Goal: Complete application form: Fill out and submit a form for a specific purpose

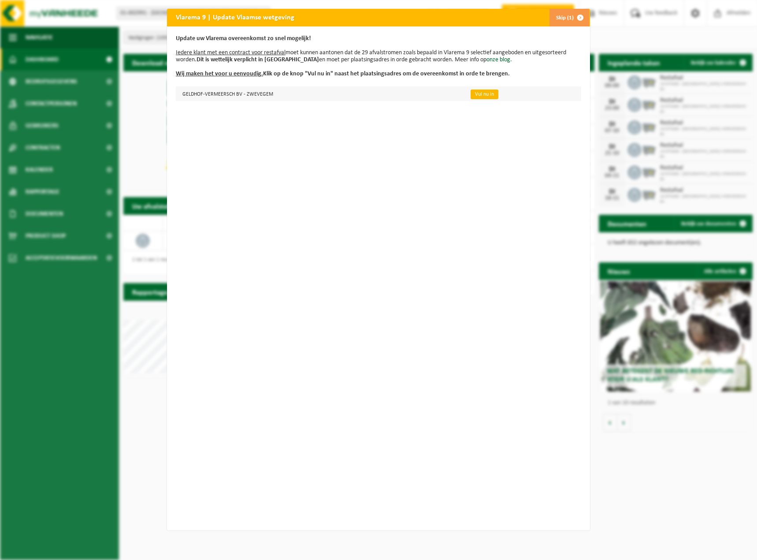
click at [478, 96] on link "Vul nu in" at bounding box center [485, 94] width 28 height 10
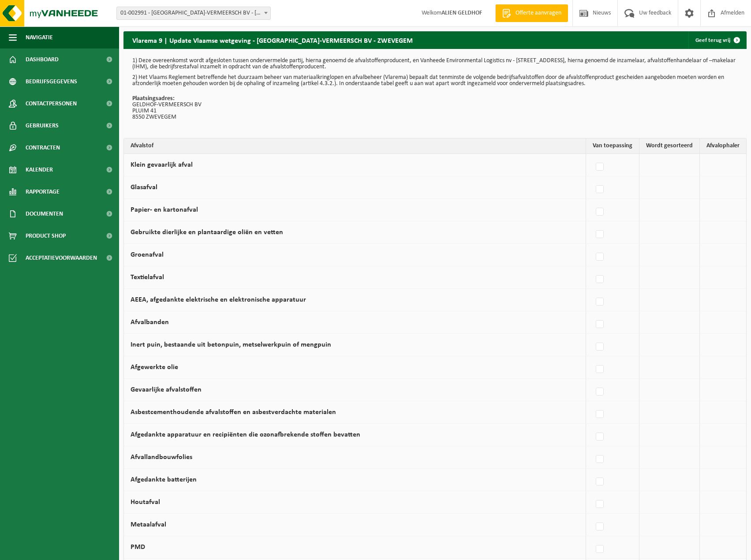
click at [674, 163] on td at bounding box center [669, 165] width 60 height 22
click at [599, 161] on label at bounding box center [600, 166] width 12 height 13
click at [592, 156] on input "Klein gevaarlijk afval" at bounding box center [592, 156] width 0 height 0
checkbox input "true"
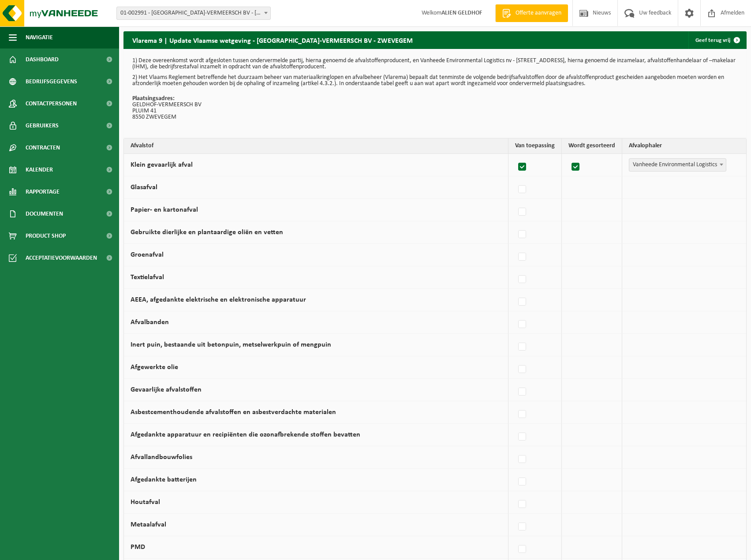
click at [526, 165] on label at bounding box center [522, 166] width 12 height 13
click at [515, 156] on input "Klein gevaarlijk afval" at bounding box center [514, 156] width 0 height 0
checkbox input "false"
click at [605, 191] on label at bounding box center [600, 189] width 12 height 13
click at [592, 178] on input "Glasafval" at bounding box center [592, 178] width 0 height 0
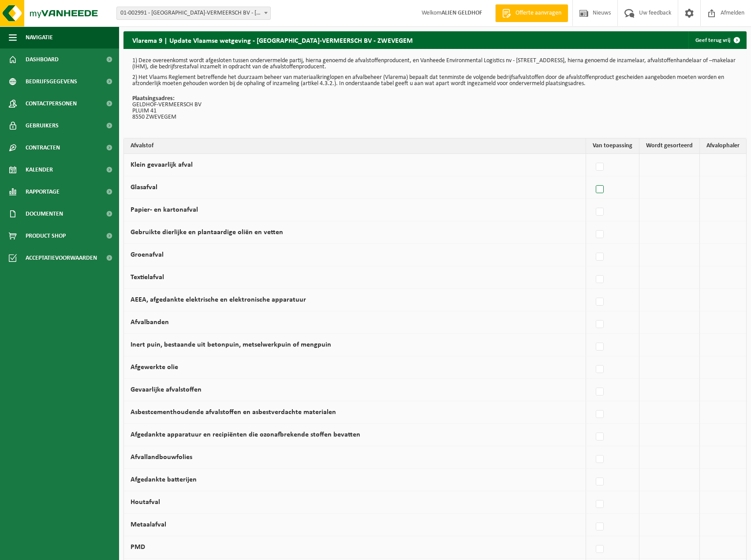
checkbox input "true"
click at [665, 190] on span "Vanheede Environmental Logistics" at bounding box center [677, 187] width 97 height 12
click at [579, 189] on label at bounding box center [575, 189] width 12 height 13
click at [568, 178] on input "checkbox" at bounding box center [568, 178] width 0 height 0
checkbox input "false"
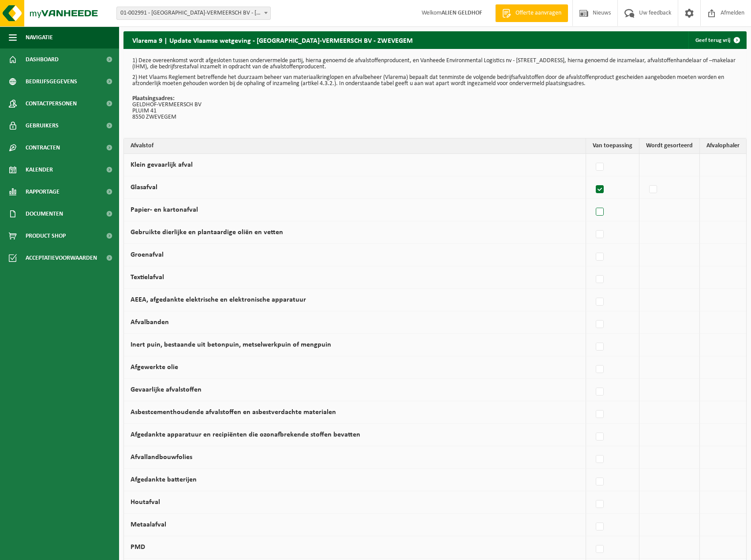
click at [603, 218] on label at bounding box center [600, 211] width 12 height 13
click at [592, 201] on input "Papier- en kartonafval" at bounding box center [592, 201] width 0 height 0
checkbox input "true"
click at [579, 213] on label at bounding box center [575, 211] width 12 height 13
click at [568, 201] on input "checkbox" at bounding box center [568, 201] width 0 height 0
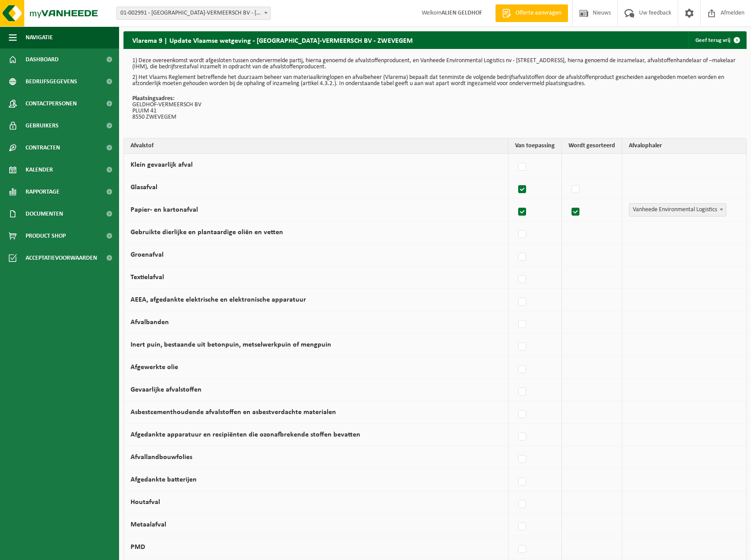
checkbox input "false"
click at [602, 241] on label at bounding box center [600, 234] width 12 height 13
click at [592, 223] on input "Gebruikte dierlijke en plantaardige oliën en vetten" at bounding box center [592, 223] width 0 height 0
checkbox input "true"
click at [576, 233] on label at bounding box center [575, 234] width 12 height 13
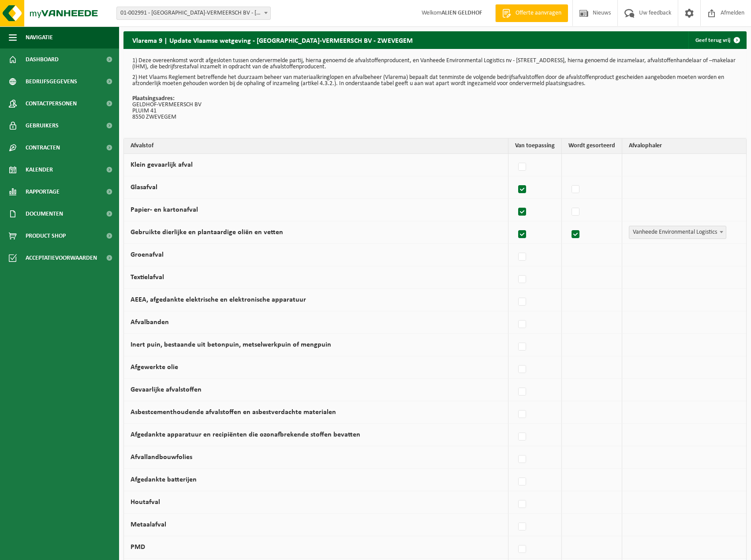
click at [568, 223] on input "checkbox" at bounding box center [568, 223] width 0 height 0
checkbox input "false"
click at [602, 238] on label at bounding box center [600, 234] width 12 height 13
click at [592, 223] on input "Gebruikte dierlijke en plantaardige oliën en vetten" at bounding box center [592, 223] width 0 height 0
checkbox input "false"
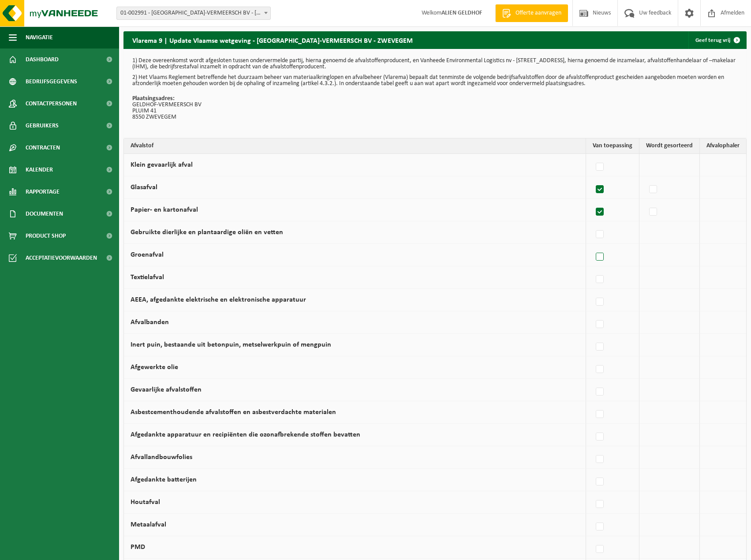
click at [603, 259] on label at bounding box center [600, 256] width 12 height 13
click at [592, 246] on input "Groenafval" at bounding box center [592, 245] width 0 height 0
checkbox input "true"
click at [576, 256] on label at bounding box center [575, 256] width 12 height 13
click at [568, 246] on input "checkbox" at bounding box center [568, 245] width 0 height 0
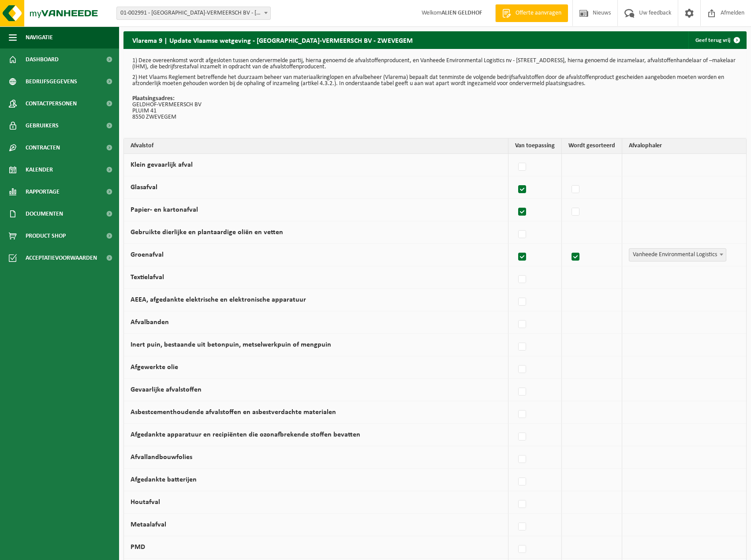
checkbox input "false"
click at [604, 278] on label at bounding box center [600, 279] width 12 height 13
click at [592, 268] on input "Textielafval" at bounding box center [592, 268] width 0 height 0
checkbox input "true"
click at [572, 279] on label at bounding box center [575, 279] width 12 height 13
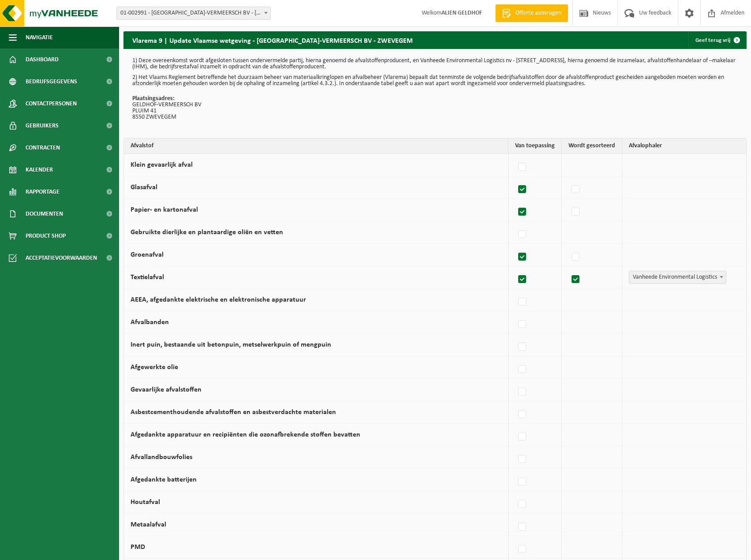
click at [568, 268] on input "checkbox" at bounding box center [568, 268] width 0 height 0
checkbox input "false"
click at [595, 323] on div at bounding box center [612, 322] width 40 height 18
click at [599, 323] on label at bounding box center [600, 324] width 12 height 13
click at [592, 313] on input "Afvalbanden" at bounding box center [592, 313] width 0 height 0
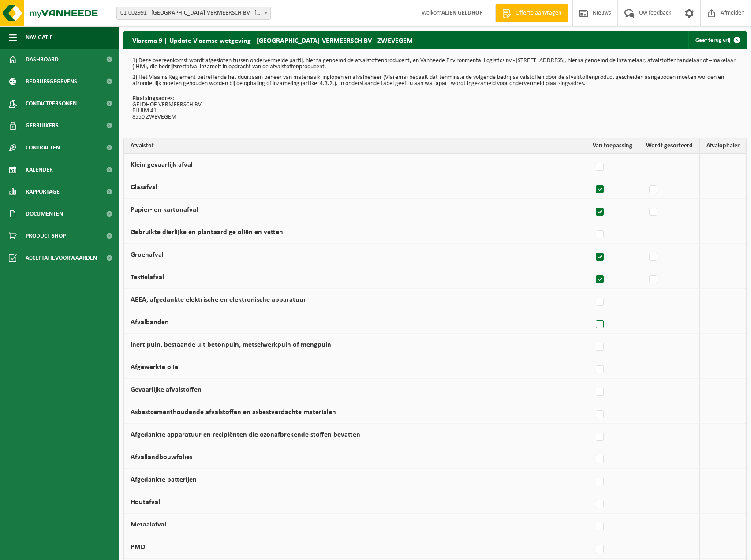
checkbox input "true"
click at [579, 323] on label at bounding box center [575, 324] width 12 height 13
click at [568, 313] on input "checkbox" at bounding box center [568, 313] width 0 height 0
checkbox input "false"
click at [600, 461] on label at bounding box center [600, 459] width 12 height 13
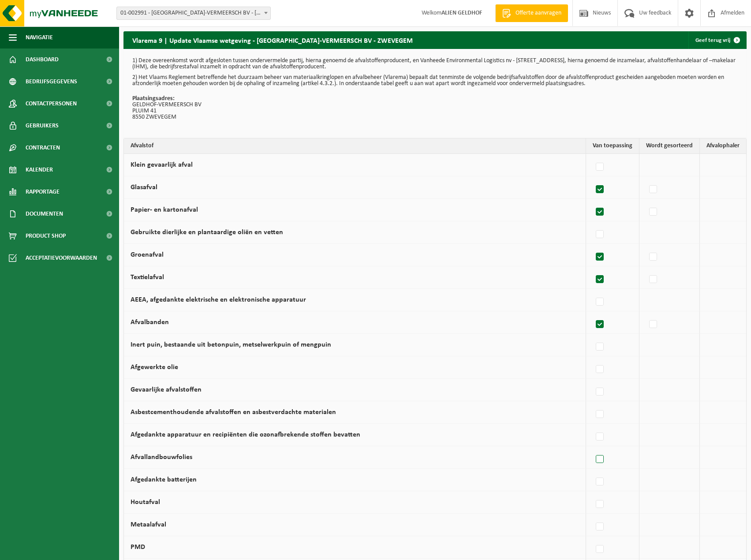
click at [592, 448] on input "Afvallandbouwfolies" at bounding box center [592, 448] width 0 height 0
checkbox input "true"
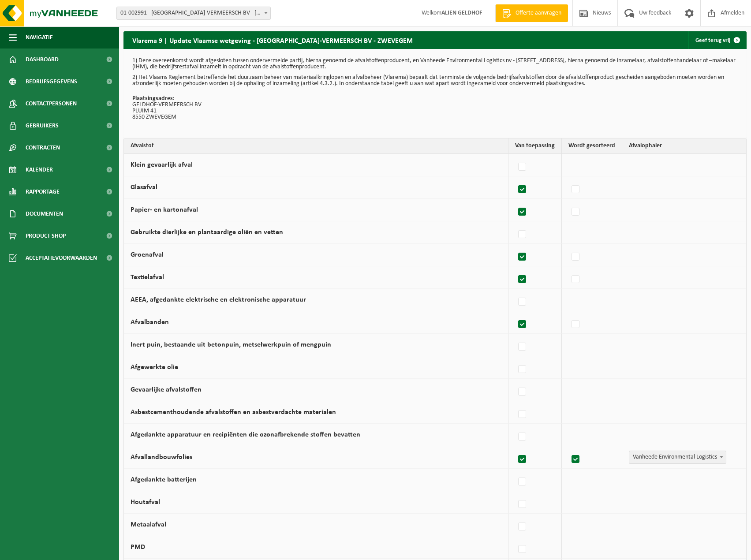
click at [574, 461] on label at bounding box center [575, 459] width 12 height 13
click at [568, 448] on input "checkbox" at bounding box center [568, 448] width 0 height 0
checkbox input "false"
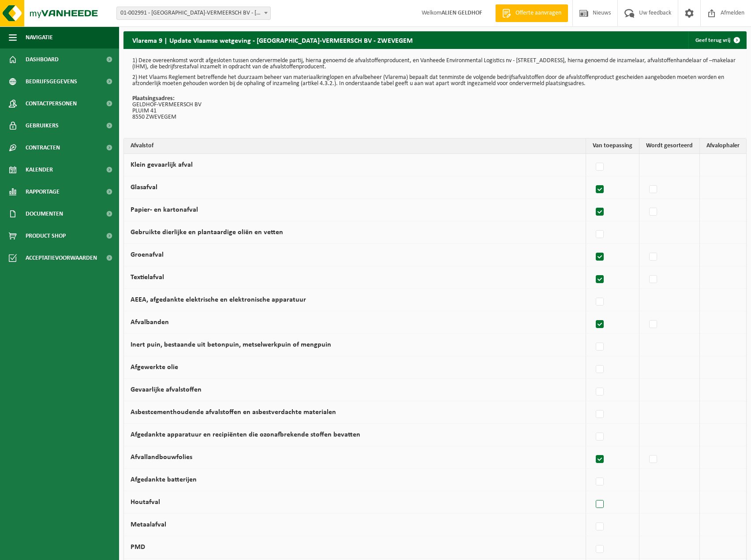
click at [597, 504] on label at bounding box center [600, 504] width 12 height 13
click at [592, 493] on input "Houtafval" at bounding box center [592, 493] width 0 height 0
checkbox input "true"
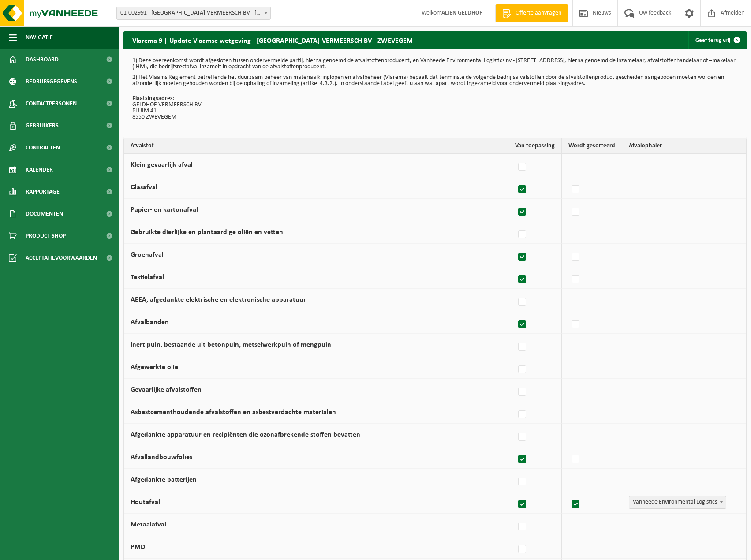
click at [582, 507] on div at bounding box center [589, 502] width 42 height 18
click at [572, 506] on label at bounding box center [575, 504] width 12 height 13
click at [568, 493] on input "checkbox" at bounding box center [568, 493] width 0 height 0
checkbox input "false"
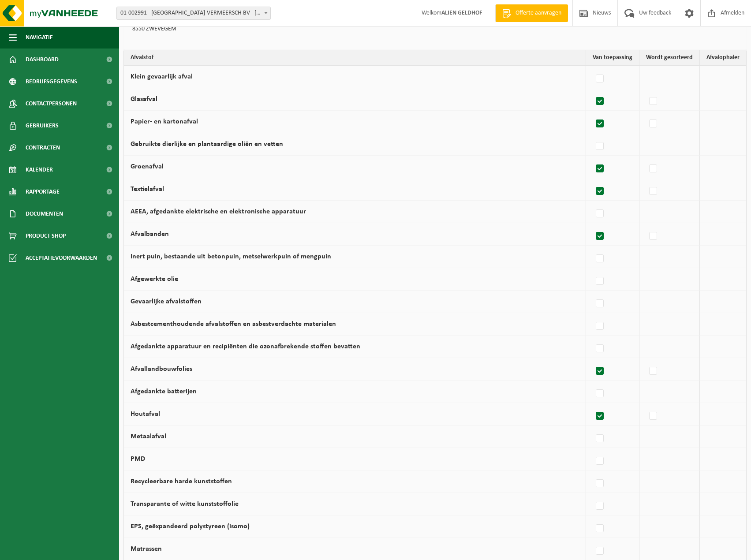
scroll to position [132, 0]
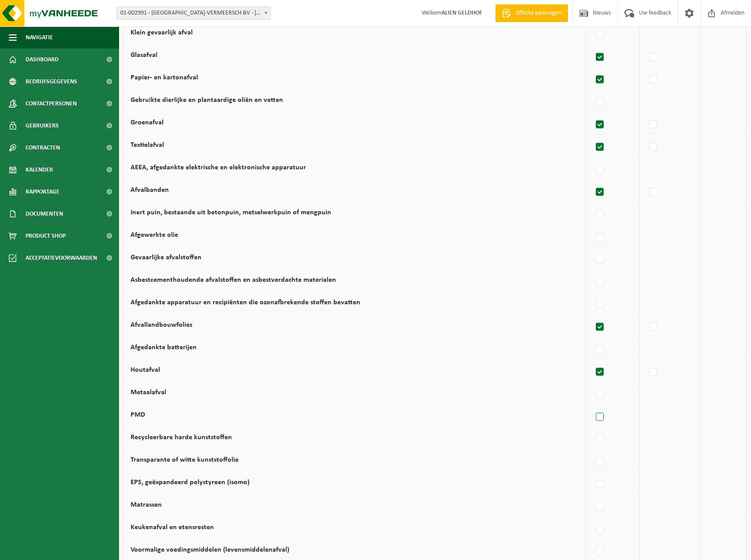
click at [604, 416] on label at bounding box center [600, 416] width 12 height 13
click at [592, 406] on input "PMD" at bounding box center [592, 405] width 0 height 0
checkbox input "true"
click at [576, 419] on label at bounding box center [575, 416] width 12 height 13
click at [568, 406] on input "checkbox" at bounding box center [568, 405] width 0 height 0
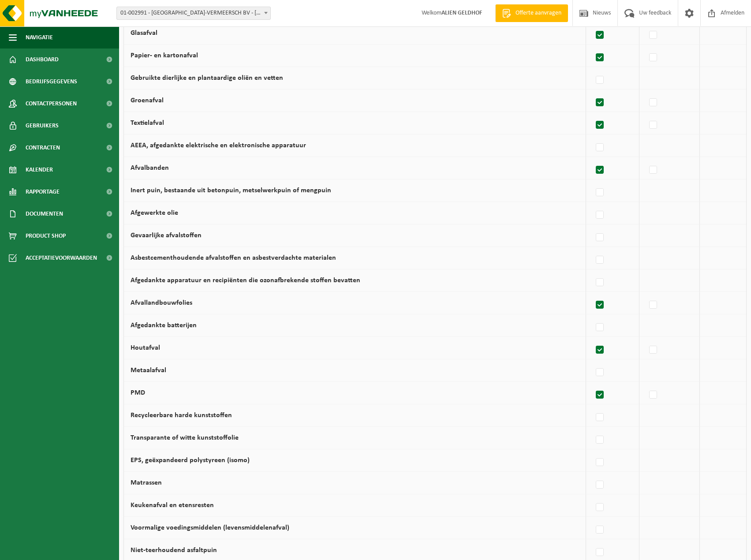
scroll to position [176, 0]
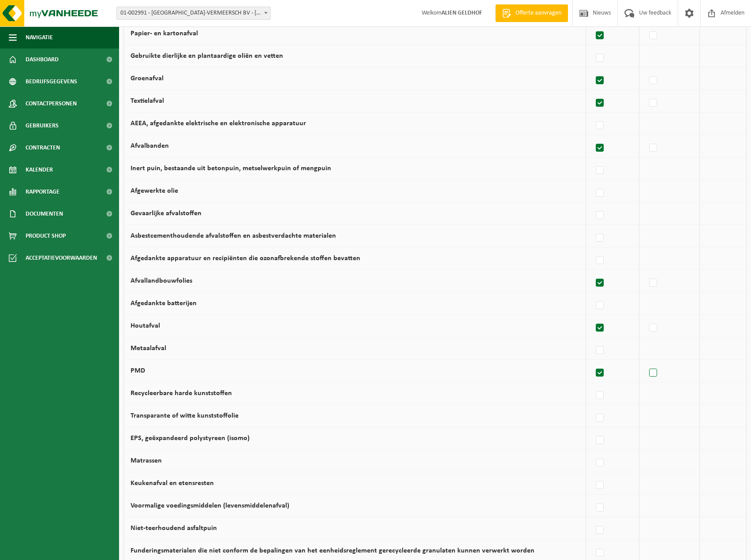
click at [657, 374] on label at bounding box center [653, 372] width 12 height 13
click at [646, 362] on input "checkbox" at bounding box center [645, 361] width 0 height 0
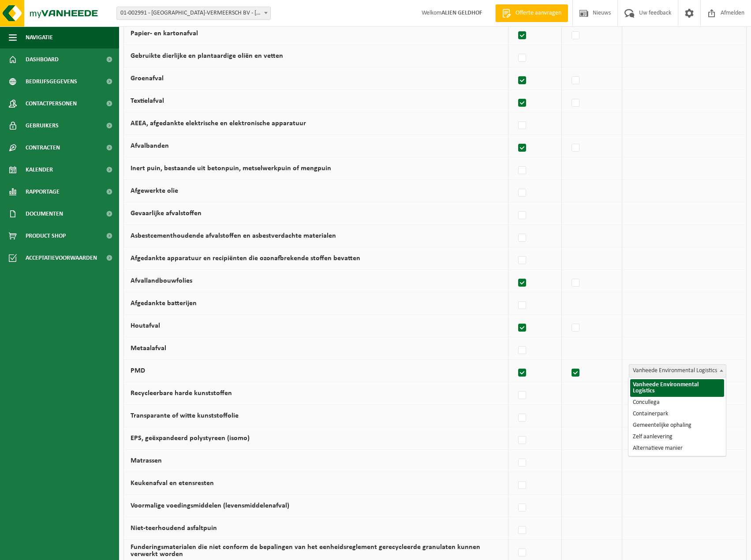
click at [657, 374] on span "Vanheede Environmental Logistics" at bounding box center [677, 370] width 97 height 12
click at [573, 373] on label at bounding box center [575, 372] width 12 height 13
click at [568, 362] on input "checkbox" at bounding box center [568, 361] width 0 height 0
checkbox input "false"
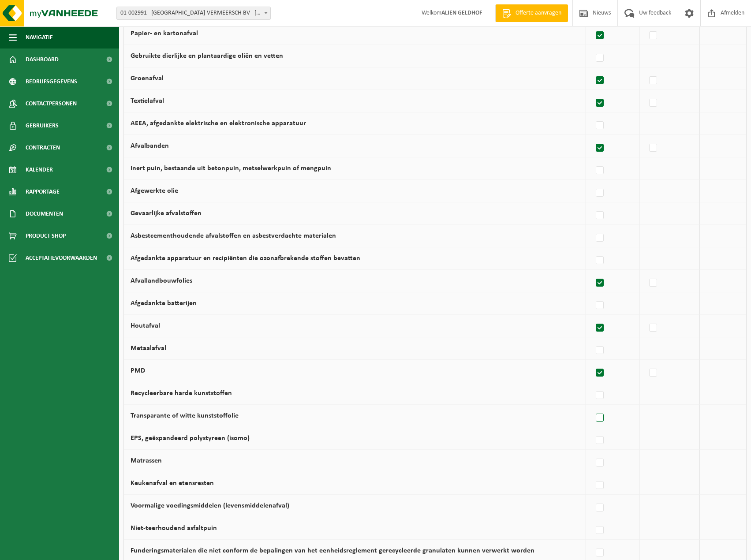
click at [606, 419] on label at bounding box center [600, 417] width 12 height 13
click at [592, 407] on input "Transparante of witte kunststoffolie" at bounding box center [592, 406] width 0 height 0
checkbox input "true"
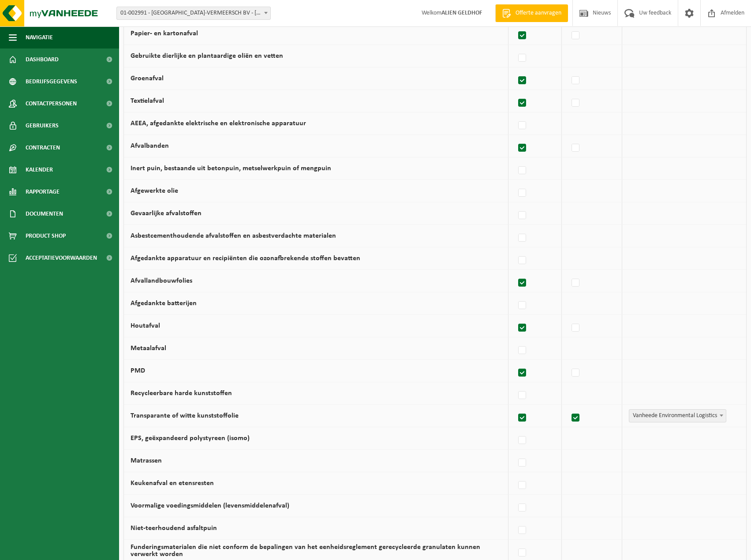
click at [577, 423] on label at bounding box center [575, 417] width 12 height 13
click at [568, 407] on input "checkbox" at bounding box center [568, 406] width 0 height 0
checkbox input "false"
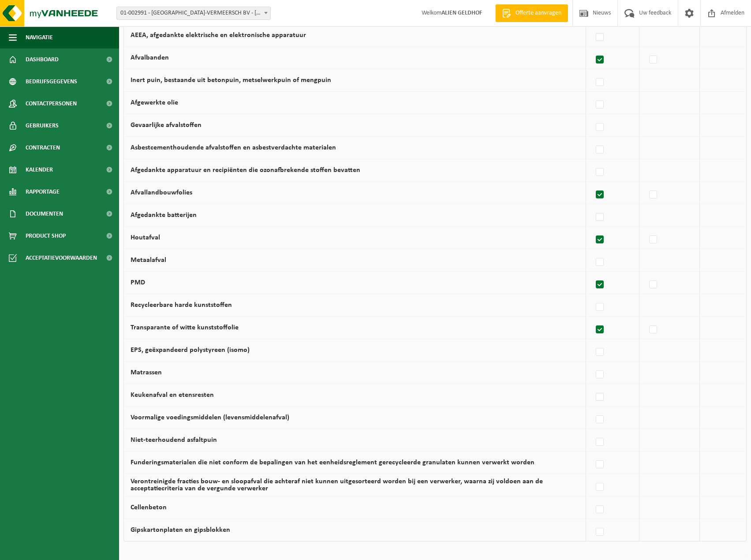
scroll to position [309, 0]
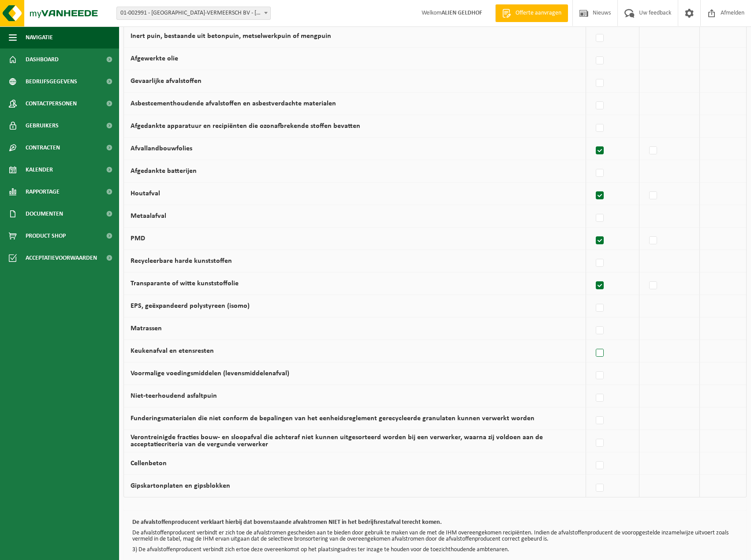
click at [605, 354] on label at bounding box center [600, 352] width 12 height 13
click at [592, 342] on input "Keukenafval en etensresten" at bounding box center [592, 342] width 0 height 0
checkbox input "true"
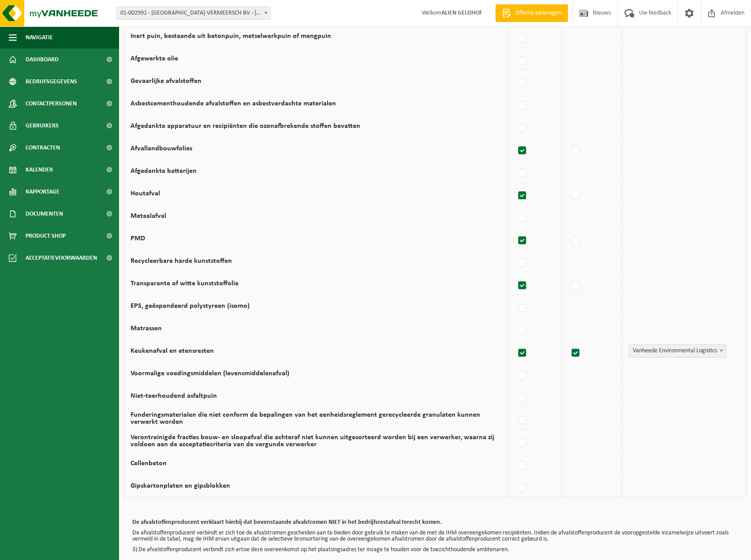
click at [576, 350] on label at bounding box center [575, 352] width 12 height 13
click at [568, 342] on input "checkbox" at bounding box center [568, 342] width 0 height 0
checkbox input "false"
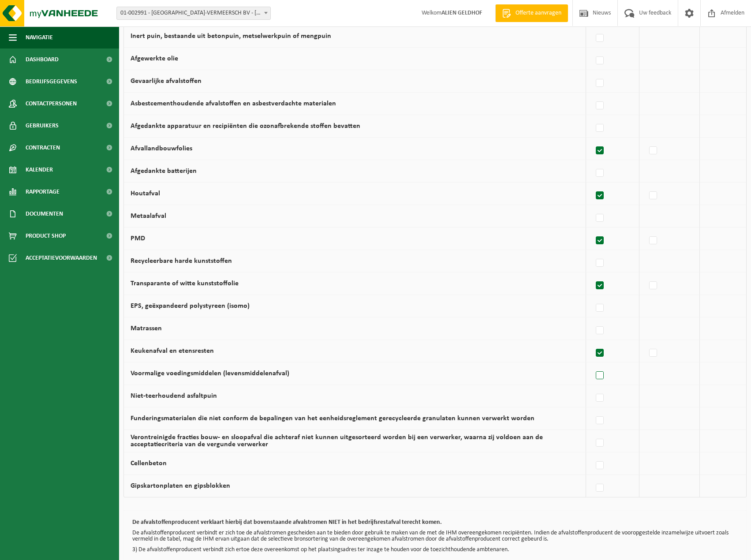
click at [604, 376] on label at bounding box center [600, 375] width 12 height 13
click at [592, 364] on input "Voormalige voedingsmiddelen (levensmiddelenafval)" at bounding box center [592, 364] width 0 height 0
checkbox input "true"
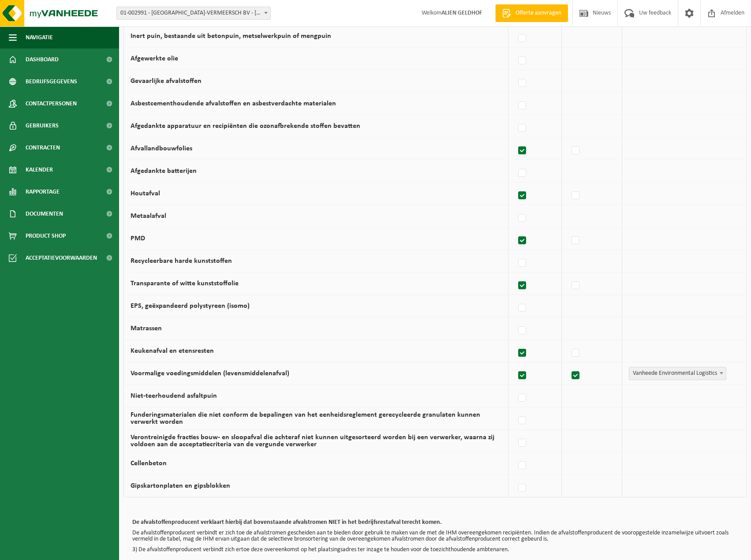
click at [578, 373] on label at bounding box center [575, 375] width 12 height 13
click at [568, 364] on input "checkbox" at bounding box center [568, 364] width 0 height 0
checkbox input "false"
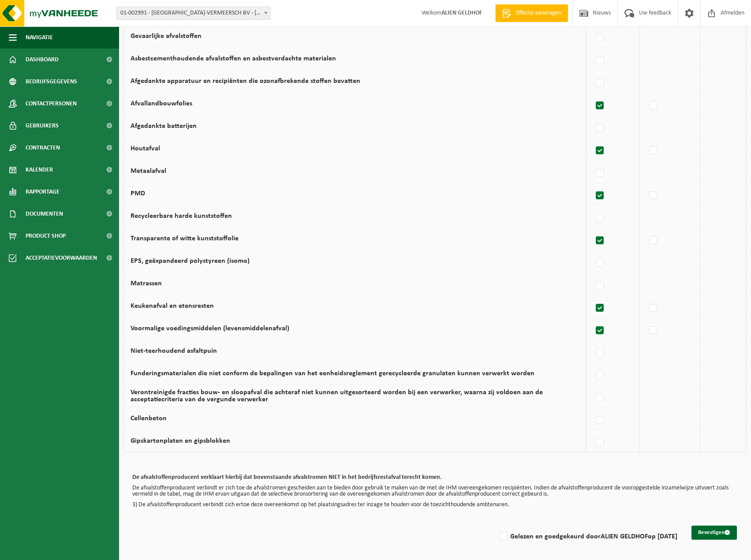
scroll to position [354, 0]
click at [709, 529] on button "Bevestigen" at bounding box center [713, 531] width 45 height 14
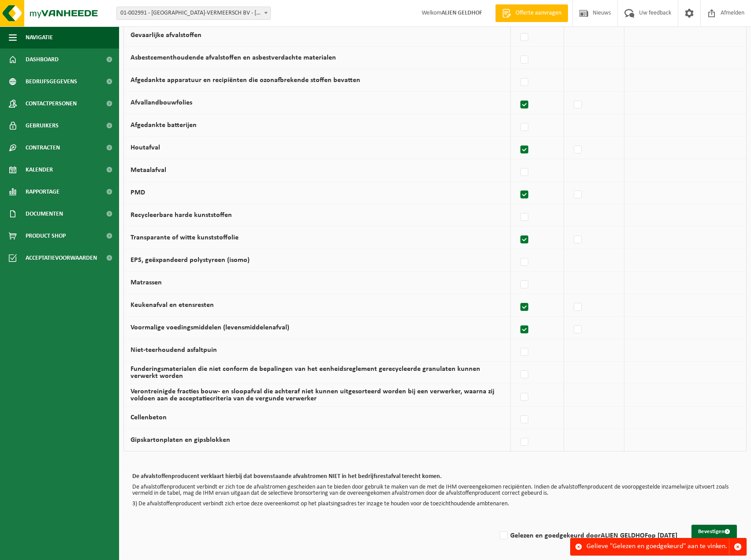
scroll to position [354, 0]
drag, startPoint x: 478, startPoint y: 545, endPoint x: 492, endPoint y: 538, distance: 15.8
click at [480, 544] on div "Bevestigen Gelezen en goedgekeurd door ALIEN GELDHOF op 04/09/25" at bounding box center [434, 536] width 623 height 40
click at [498, 538] on label "Gelezen en goedgekeurd door ALIEN GELDHOF op 04/09/25" at bounding box center [587, 535] width 179 height 13
click at [496, 524] on input "Gelezen en goedgekeurd door ALIEN GELDHOF op 04/09/25" at bounding box center [496, 524] width 0 height 0
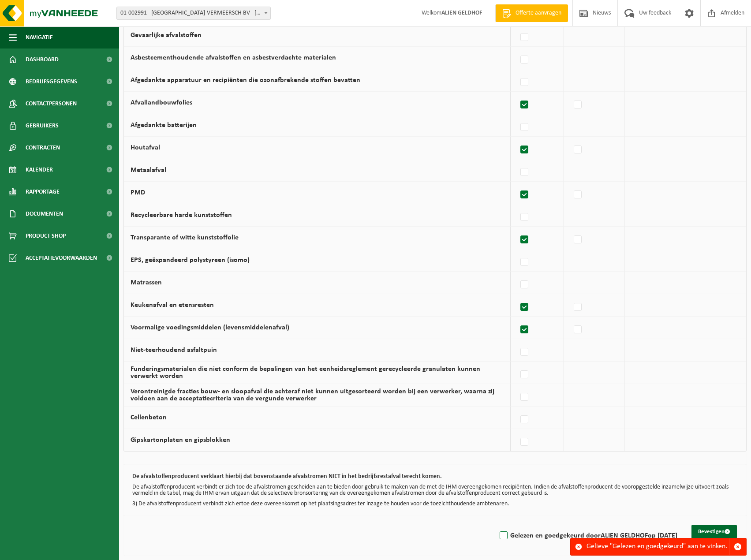
checkbox input "true"
click at [702, 526] on button "Bevestigen" at bounding box center [713, 531] width 45 height 14
